Goal: Task Accomplishment & Management: Manage account settings

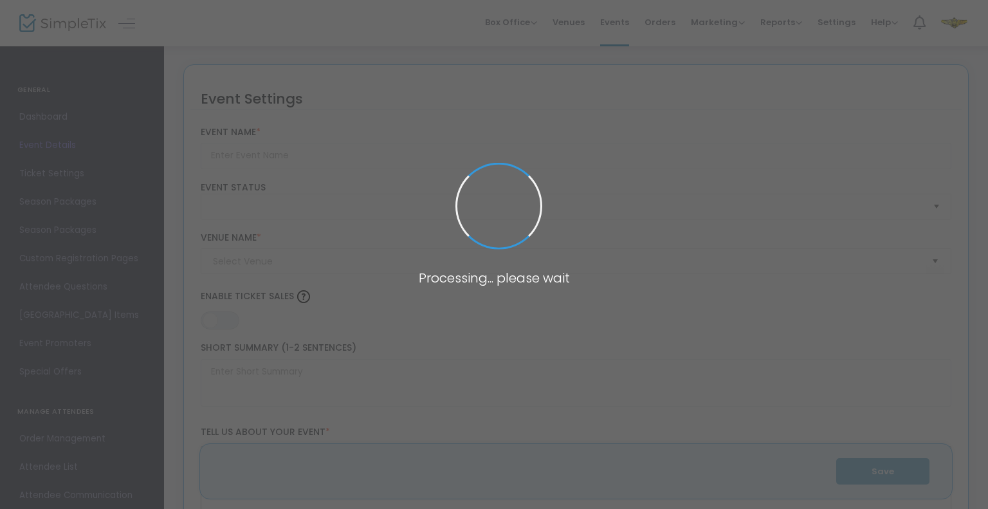
type input "PVU Day1Crew 10th Anniversary Celebration"
type textarea "PVU Day1Crew 10th Anniversary Celebration Join us for a milestone celebration a…"
type input "Purchase Your Tickets Now"
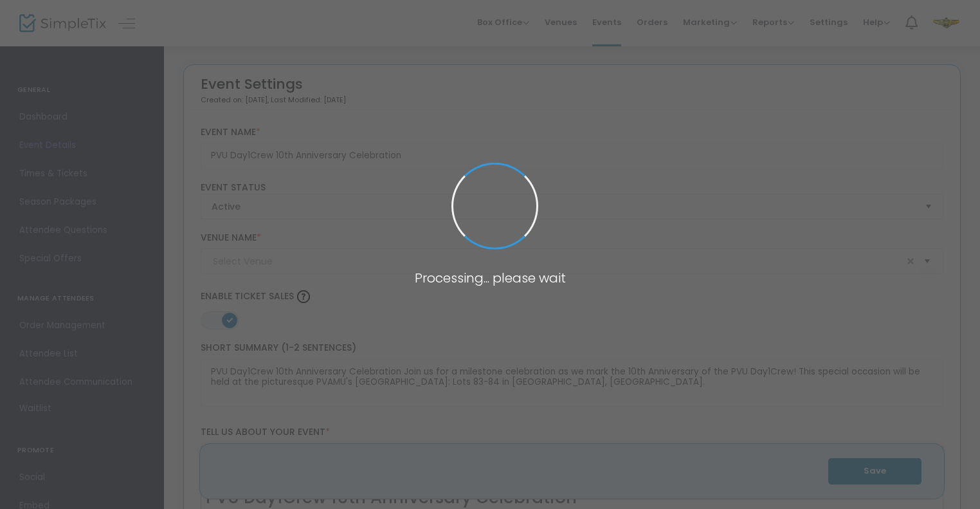
type input "PVAMU's [GEOGRAPHIC_DATA]: Lots 83-84 in [GEOGRAPHIC_DATA], [GEOGRAPHIC_DATA]"
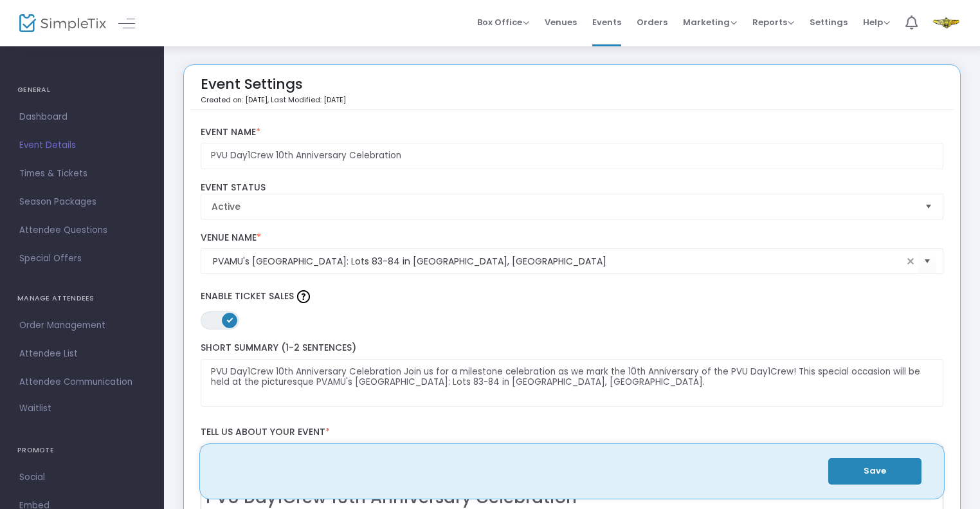
click at [59, 143] on span "Event Details" at bounding box center [81, 145] width 125 height 17
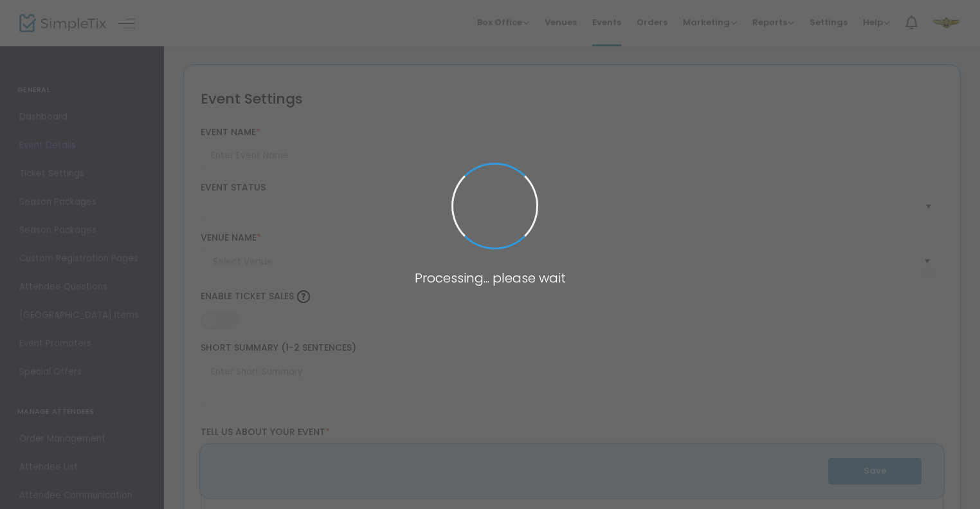
type input "PVU Day1Crew 10th Anniversary Celebration"
type textarea "PVU Day1Crew 10th Anniversary Celebration Join us for a milestone celebration a…"
type input "Purchase Your Tickets Now"
type input "PVAMU's RV Park: Lots 83-84 in Prairie View, TX"
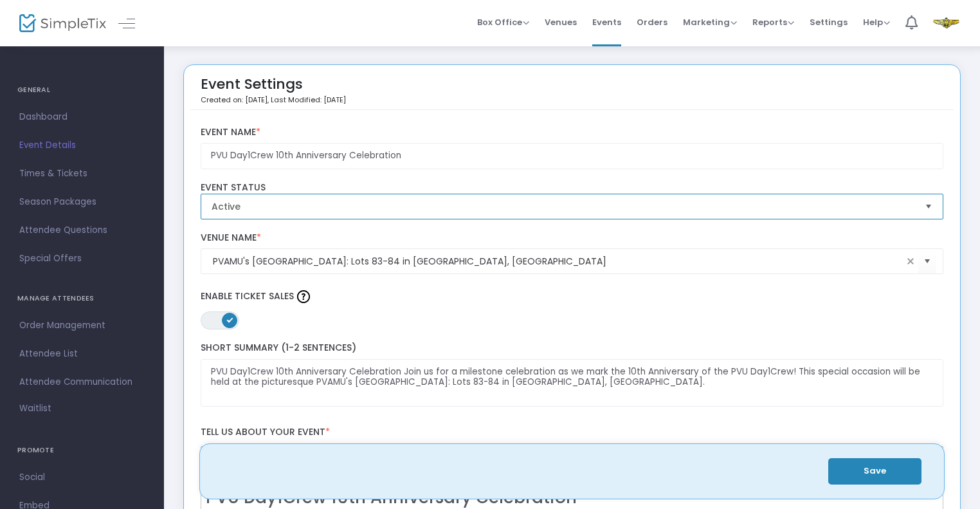
click at [866, 208] on span "Active" at bounding box center [564, 206] width 704 height 13
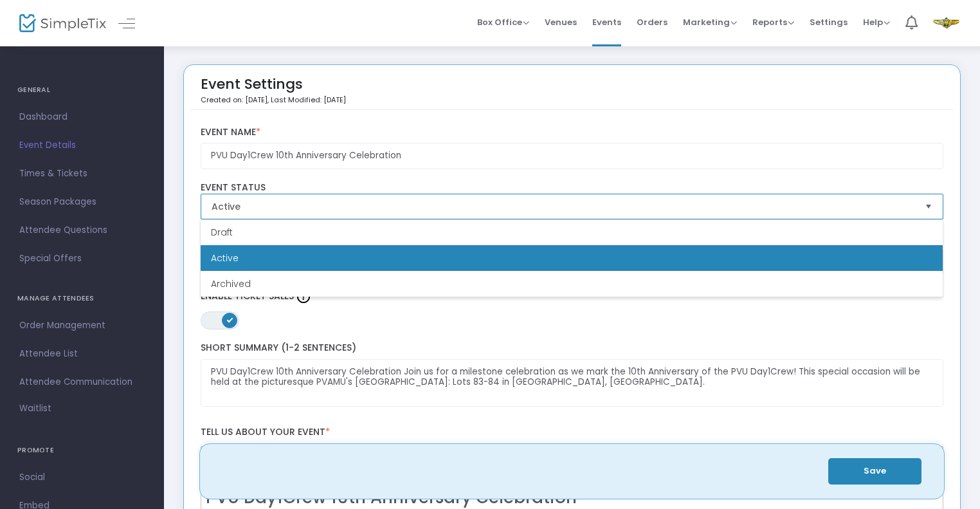
click at [866, 208] on span "Active" at bounding box center [564, 206] width 704 height 13
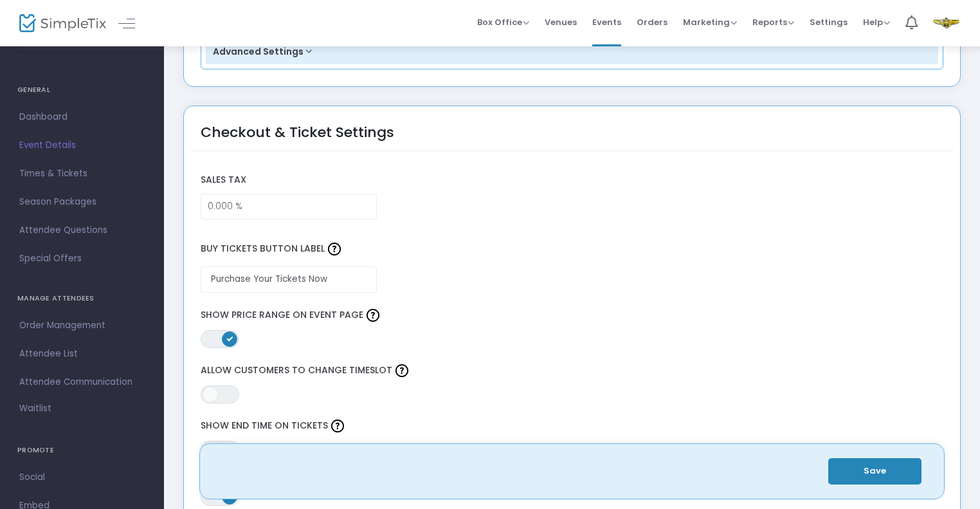
scroll to position [965, 0]
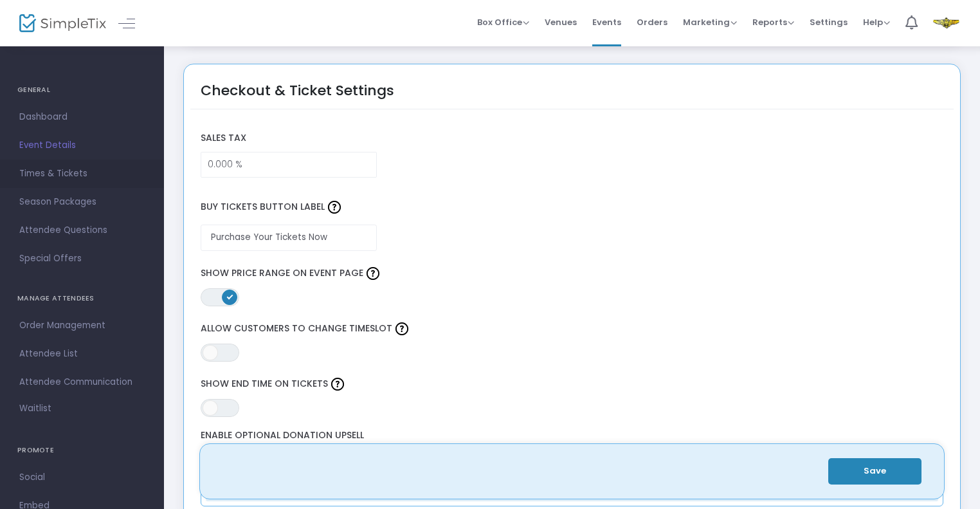
click at [71, 175] on span "Times & Tickets" at bounding box center [81, 173] width 125 height 17
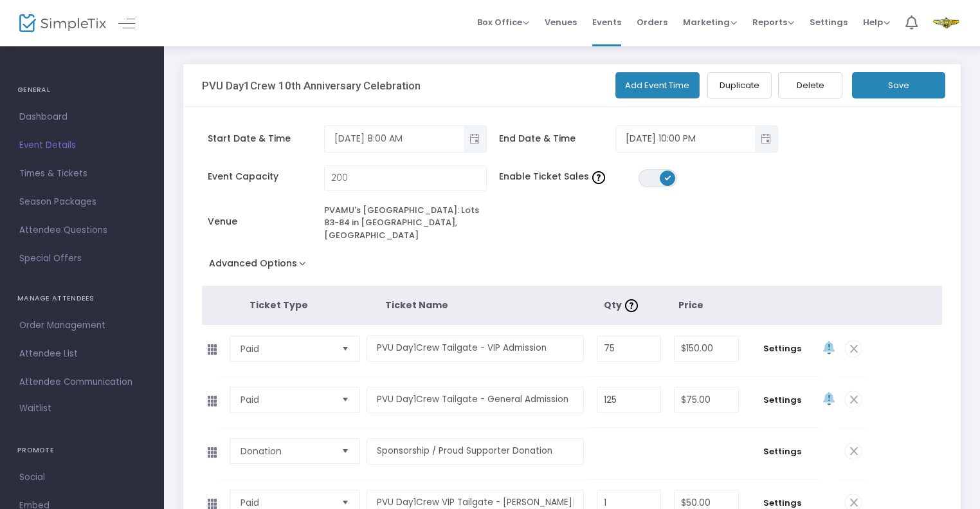
click at [474, 140] on span "Toggle popup" at bounding box center [474, 138] width 21 height 21
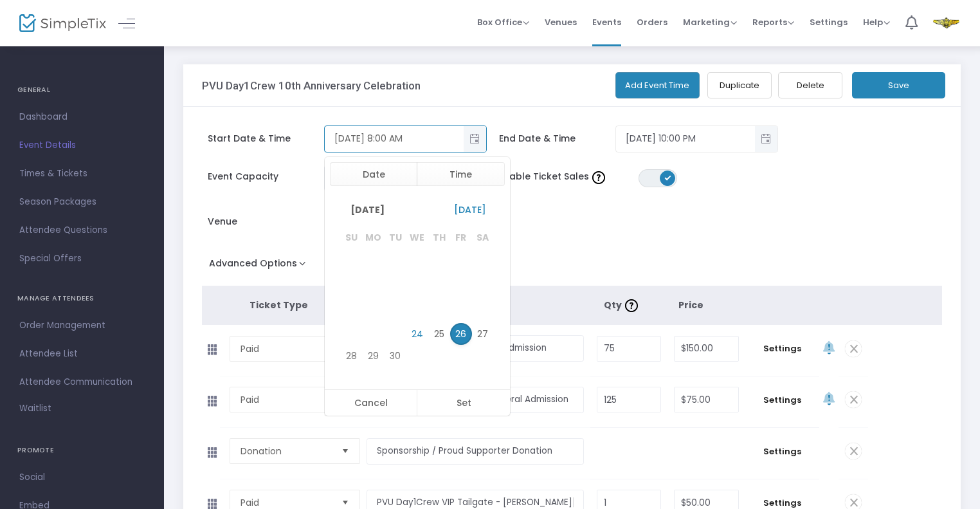
scroll to position [154, 0]
click at [479, 136] on span "Toggle popup" at bounding box center [474, 138] width 21 height 21
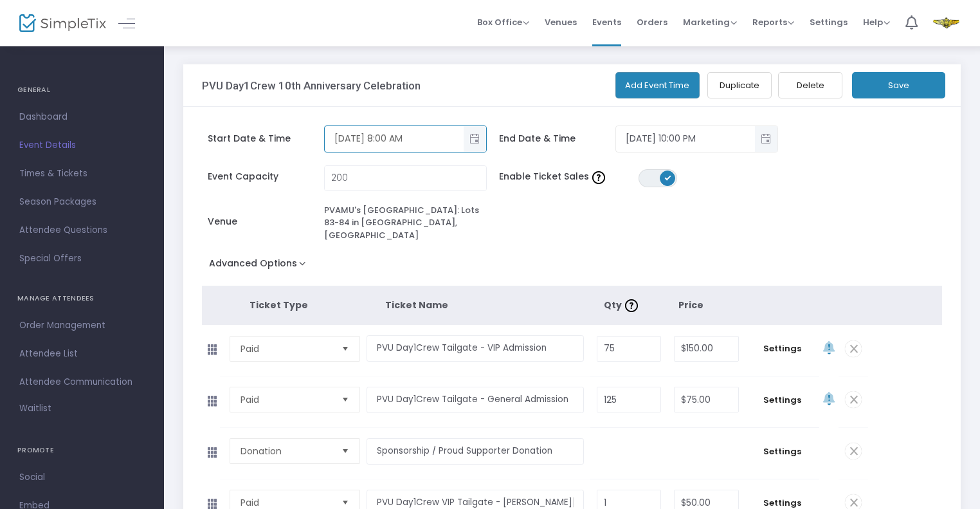
click at [476, 140] on span "Toggle popup" at bounding box center [474, 138] width 21 height 21
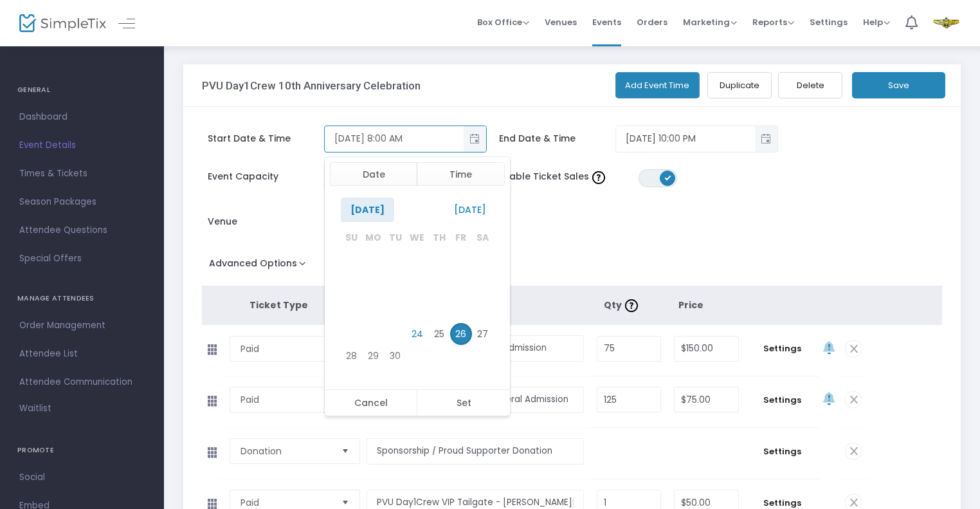
click at [394, 209] on span "September 2025" at bounding box center [367, 209] width 53 height 24
click at [383, 300] on span "Oct" at bounding box center [387, 295] width 31 height 31
click at [481, 329] on span "25" at bounding box center [483, 335] width 22 height 22
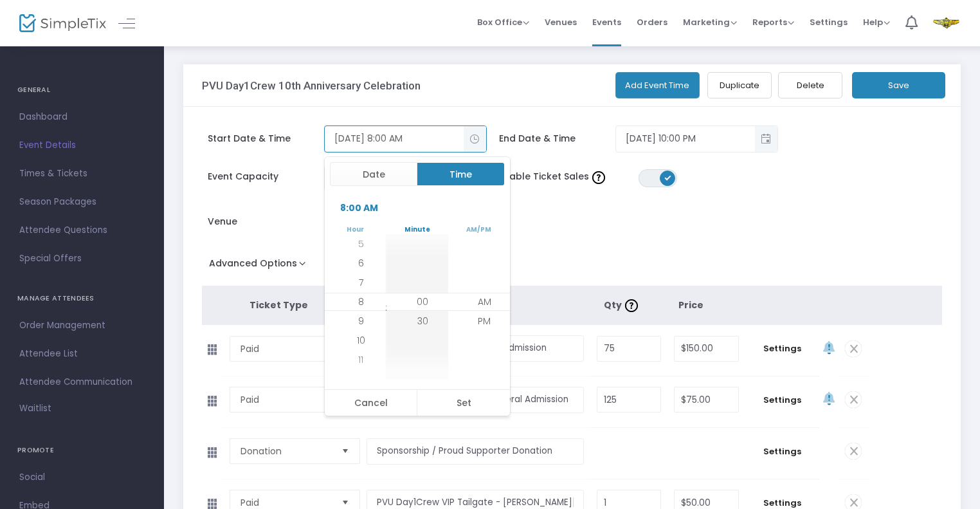
click at [452, 167] on button "Time" at bounding box center [461, 174] width 88 height 24
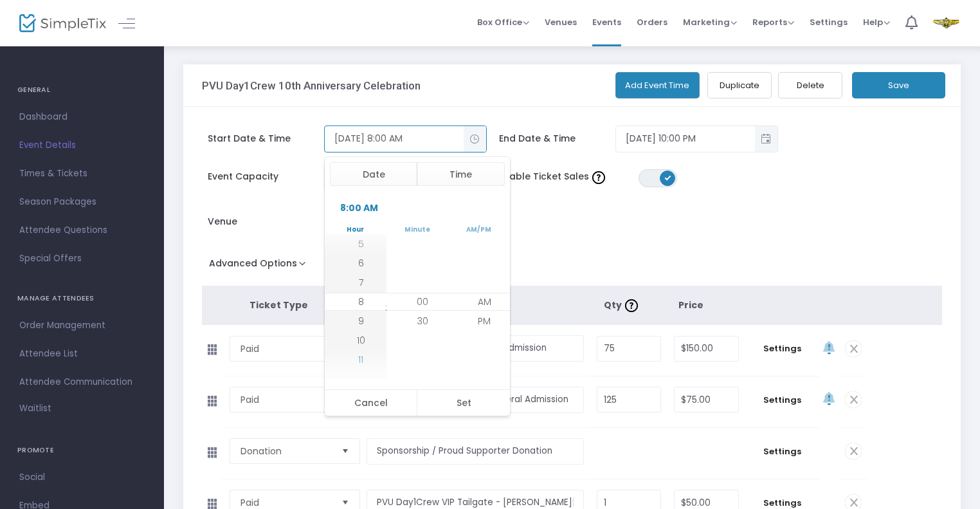
click at [359, 357] on span "11" at bounding box center [360, 359] width 5 height 13
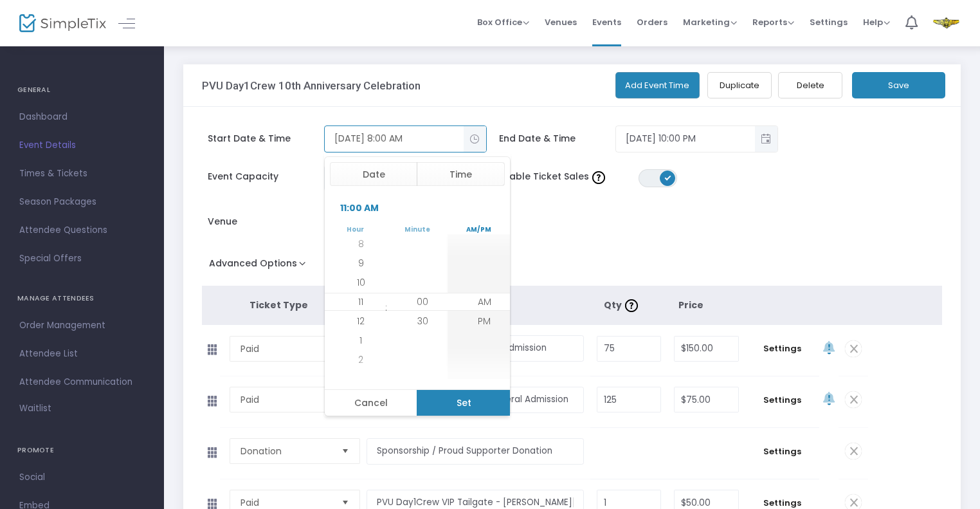
click at [462, 401] on button "Set" at bounding box center [463, 403] width 93 height 26
type input "10/25/2025 11:00 AM"
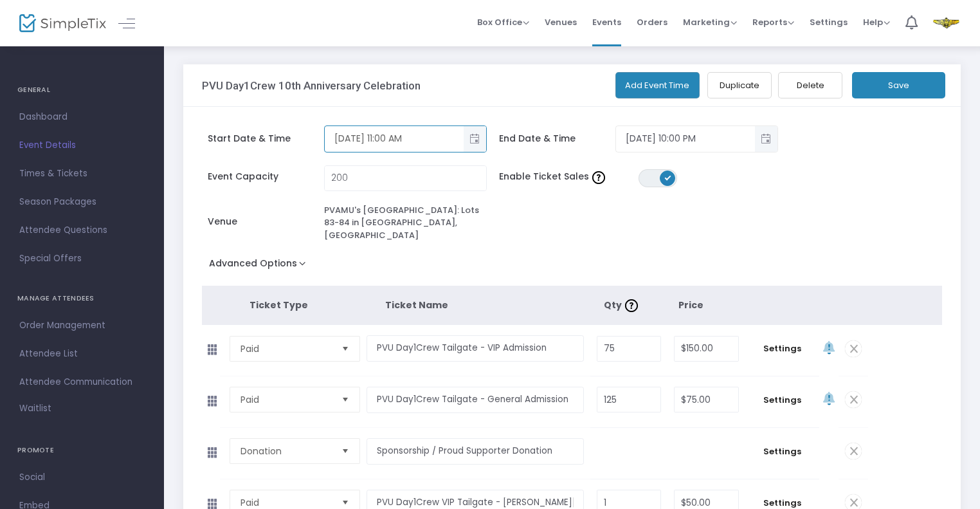
click at [949, 169] on div "Start Date & Time 10/25/2025 11:00 AM End Date & Time 10/25/2025 10:00 PM Event…" at bounding box center [572, 379] width 778 height 545
click at [903, 87] on button "Save" at bounding box center [898, 85] width 93 height 26
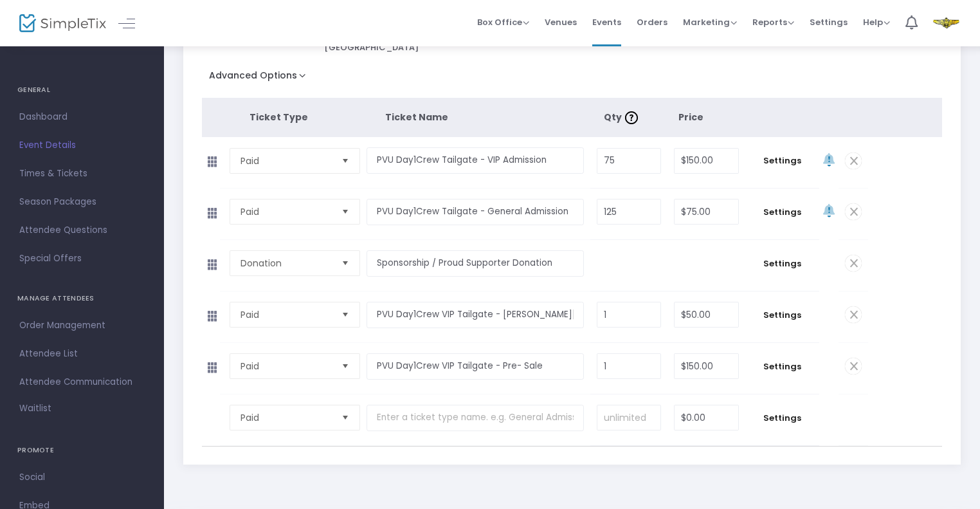
scroll to position [193, 0]
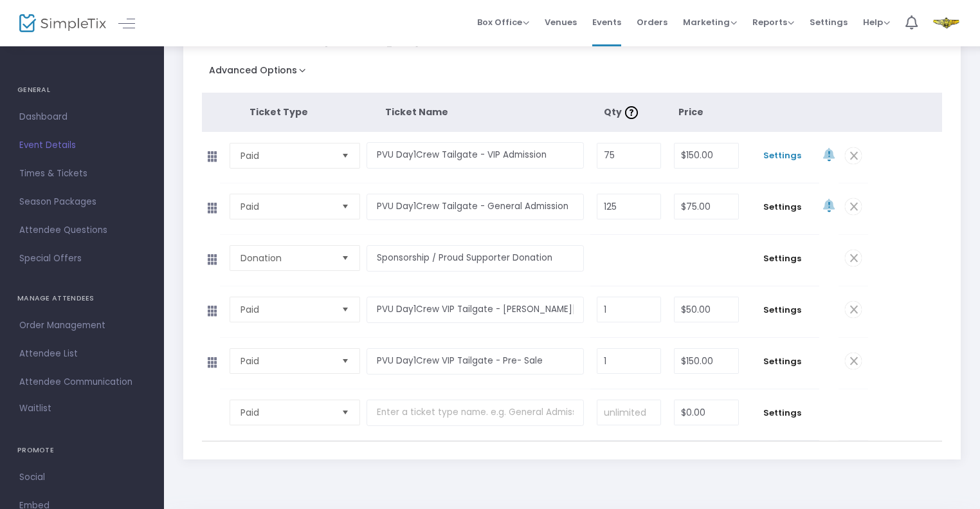
click at [774, 149] on span "Settings" at bounding box center [782, 155] width 61 height 13
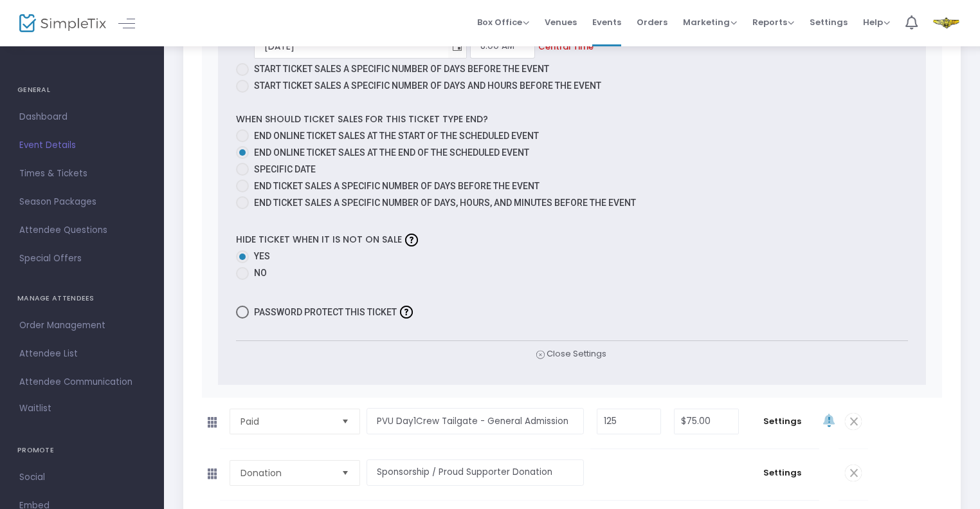
scroll to position [997, 0]
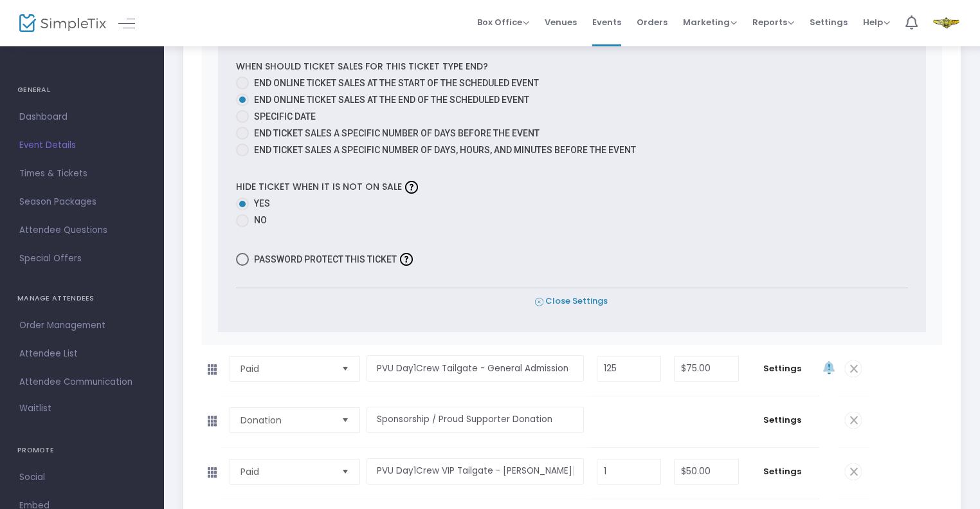
click at [594, 295] on span "Close Settings" at bounding box center [571, 302] width 73 height 14
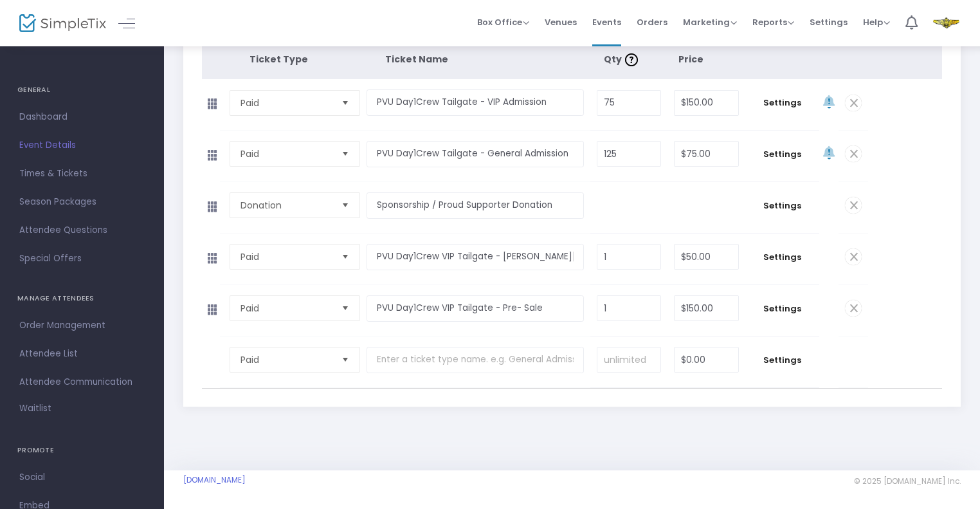
scroll to position [230, 0]
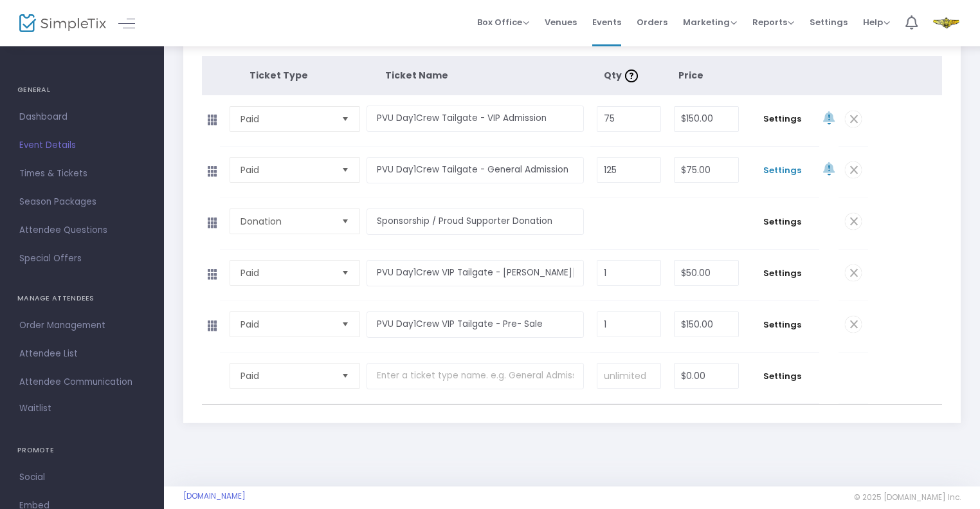
click at [785, 164] on span "Settings" at bounding box center [782, 170] width 61 height 13
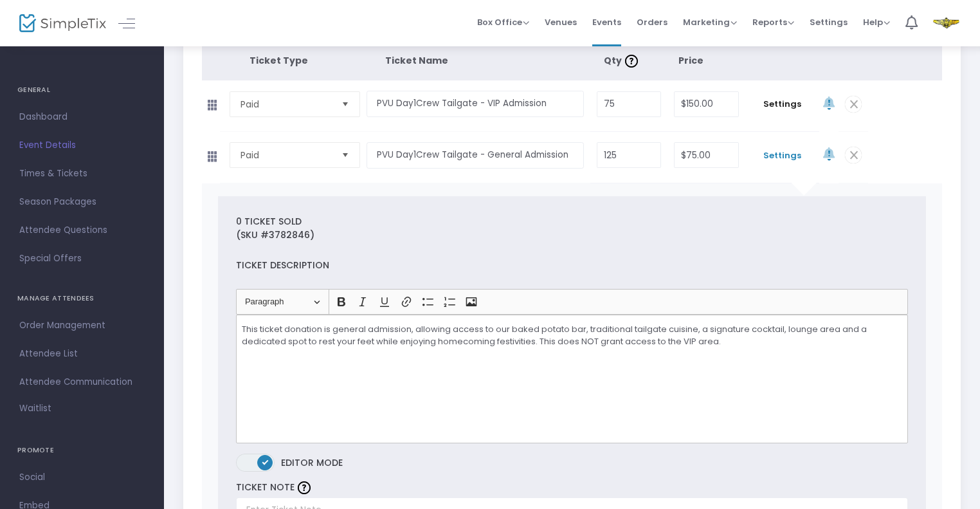
scroll to position [239, 0]
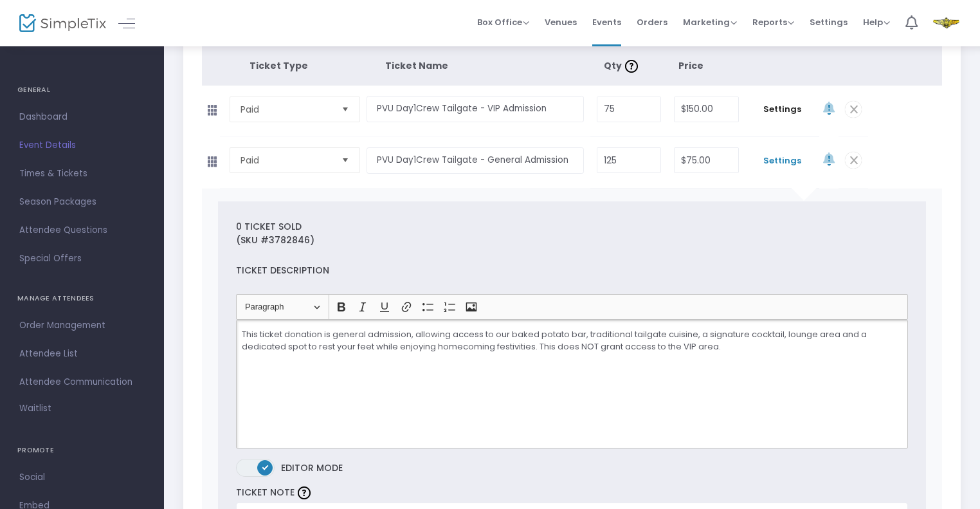
click at [332, 328] on p "This ticket donation is general admission, allowing access to our baked potato …" at bounding box center [572, 340] width 661 height 25
click at [441, 328] on p "This ticket donation is for our General Admission, allowing access to our baked…" at bounding box center [572, 340] width 661 height 25
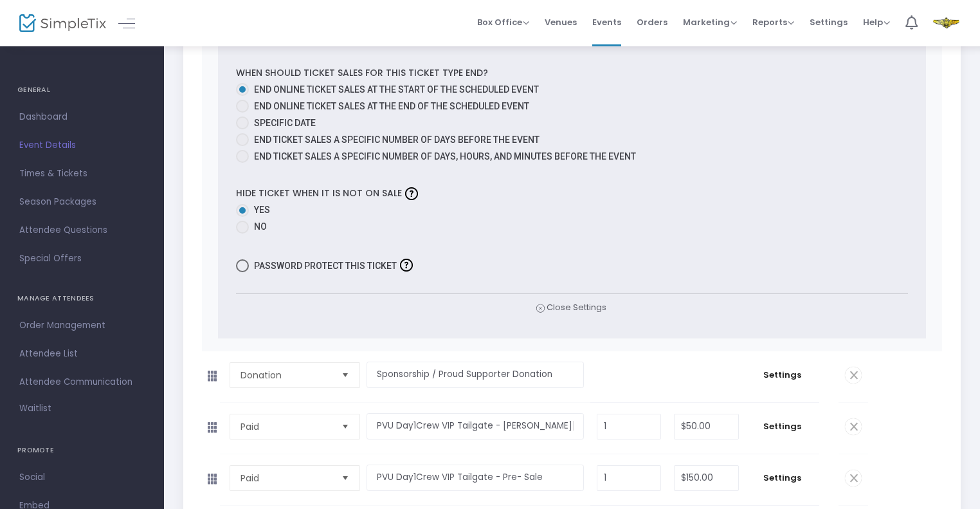
scroll to position [1043, 0]
click at [587, 300] on span "Close Settings" at bounding box center [571, 307] width 73 height 14
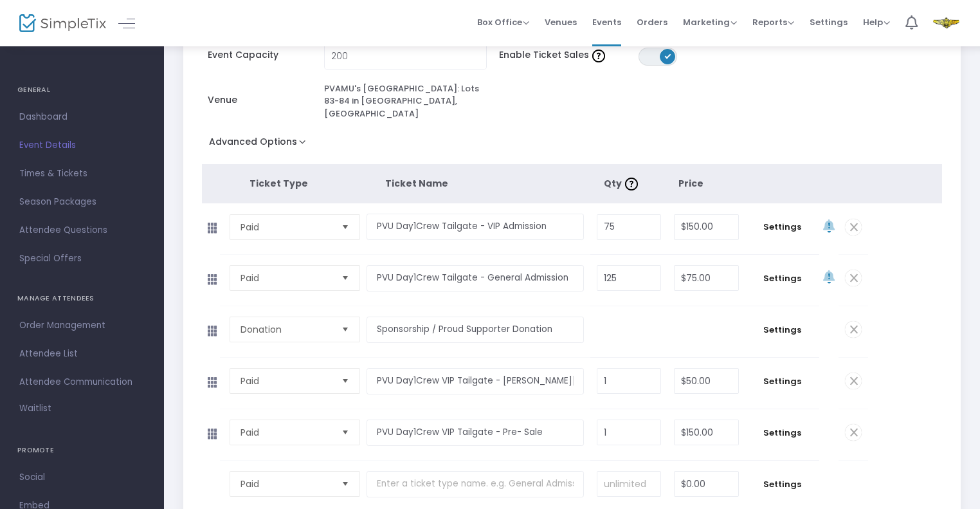
scroll to position [69, 0]
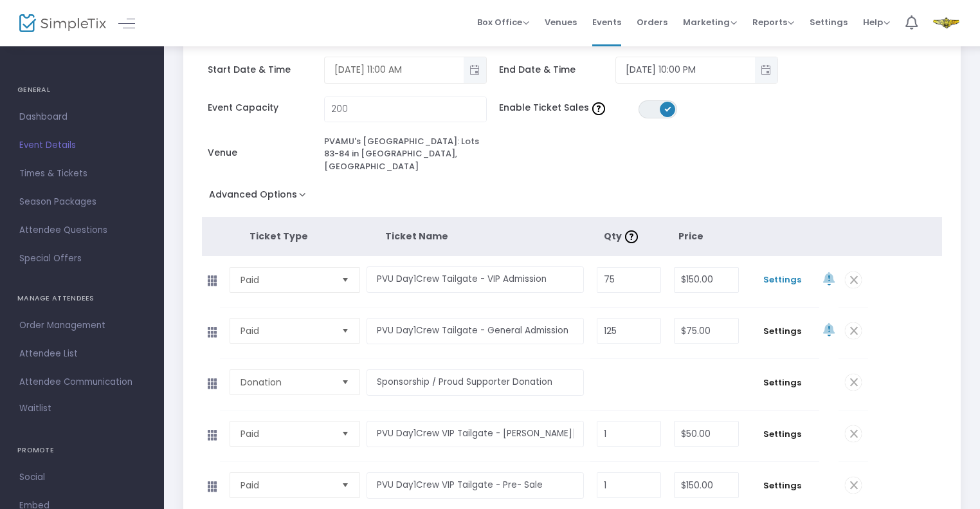
click at [776, 273] on span "Settings" at bounding box center [782, 279] width 61 height 13
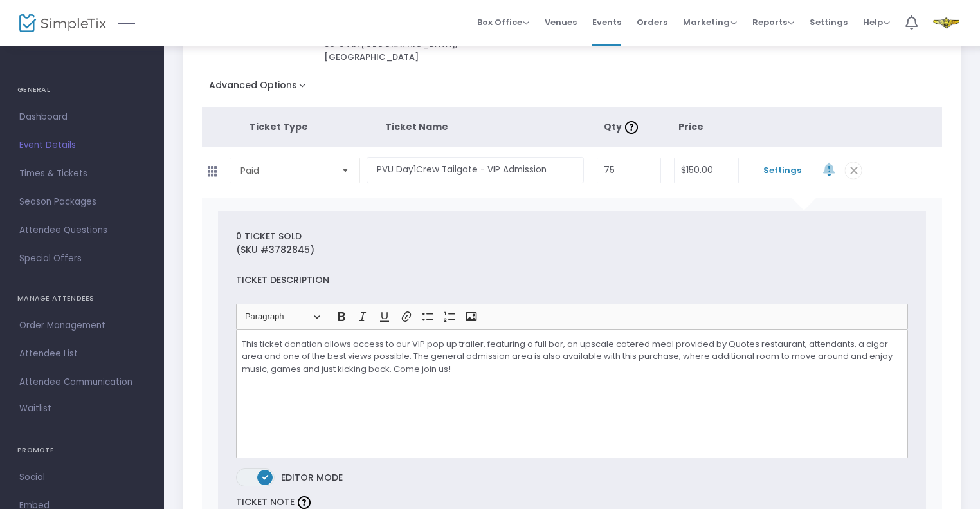
scroll to position [181, 0]
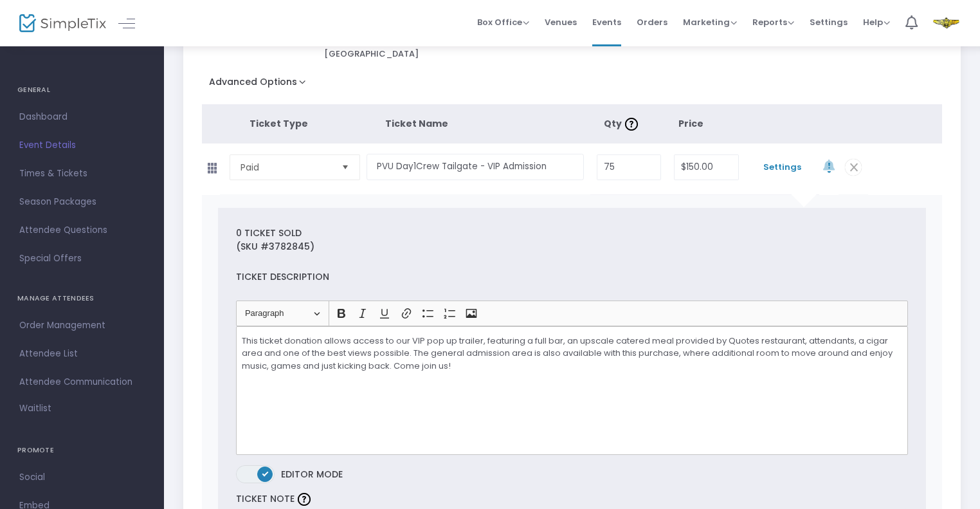
click at [414, 334] on p "This ticket donation allows access to our VIP pop up trailer, featuring a full …" at bounding box center [572, 353] width 661 height 38
click at [850, 334] on p "This ticket donation allows access to our exclusive VIP pop up trailer, featuri…" at bounding box center [572, 353] width 661 height 38
click at [301, 340] on p "This ticket donation allows access to our exclusive VIP pop up trailer, featuri…" at bounding box center [572, 353] width 661 height 38
